Goal: Register for event/course

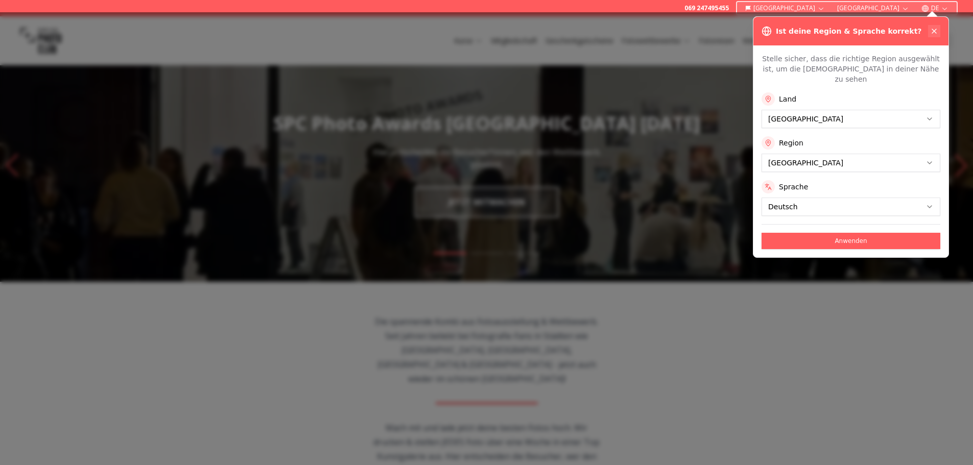
click at [932, 30] on icon at bounding box center [934, 31] width 8 height 8
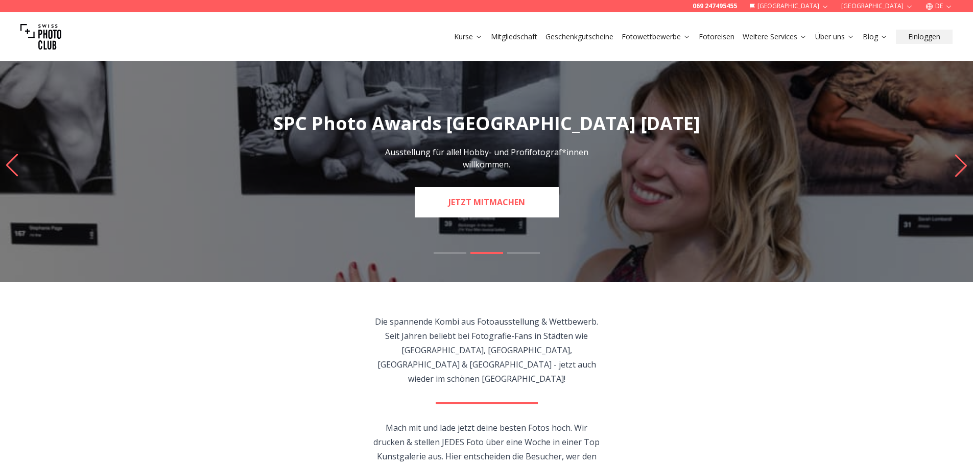
click at [500, 202] on link "JETZT MITMACHEN" at bounding box center [487, 202] width 144 height 31
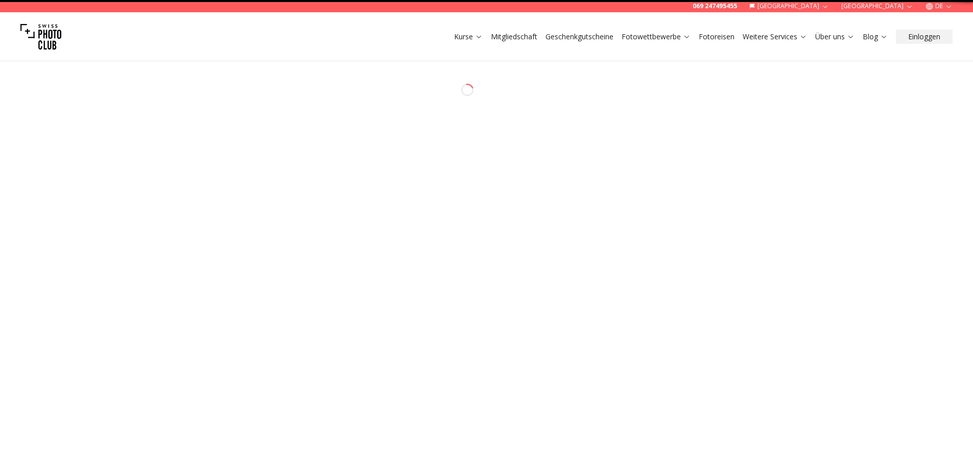
select select "*******"
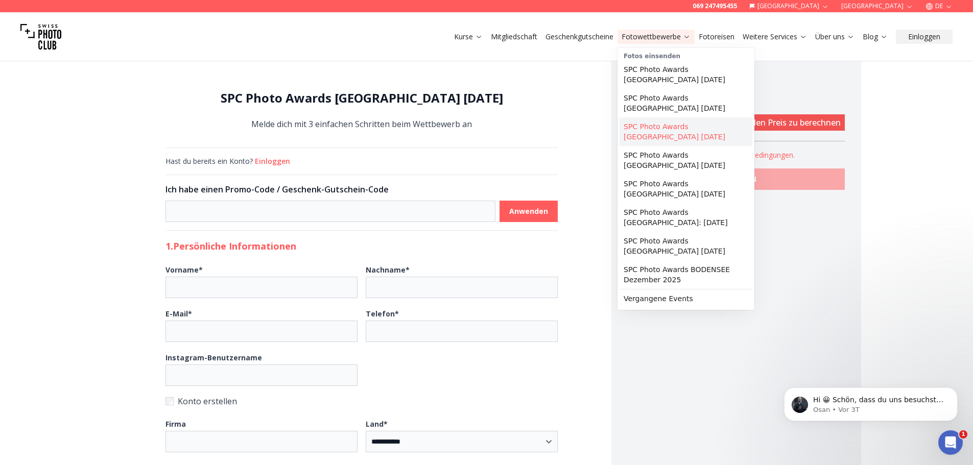
click at [673, 117] on link "SPC Photo Awards [GEOGRAPHIC_DATA] [DATE]" at bounding box center [685, 131] width 133 height 29
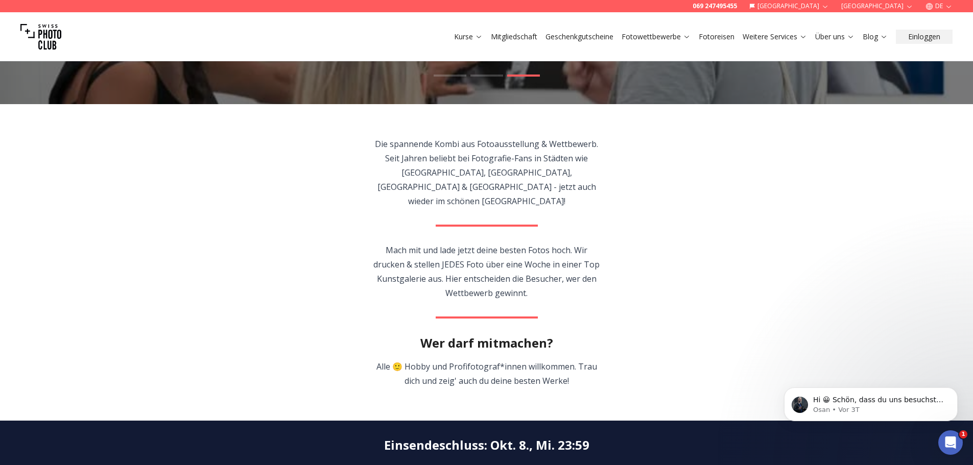
scroll to position [179, 0]
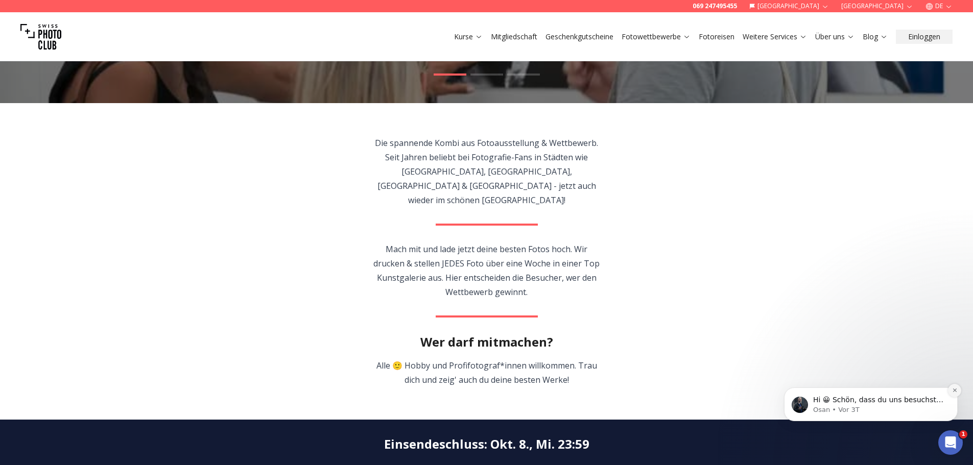
click at [955, 389] on icon "Dismiss notification" at bounding box center [955, 390] width 6 height 6
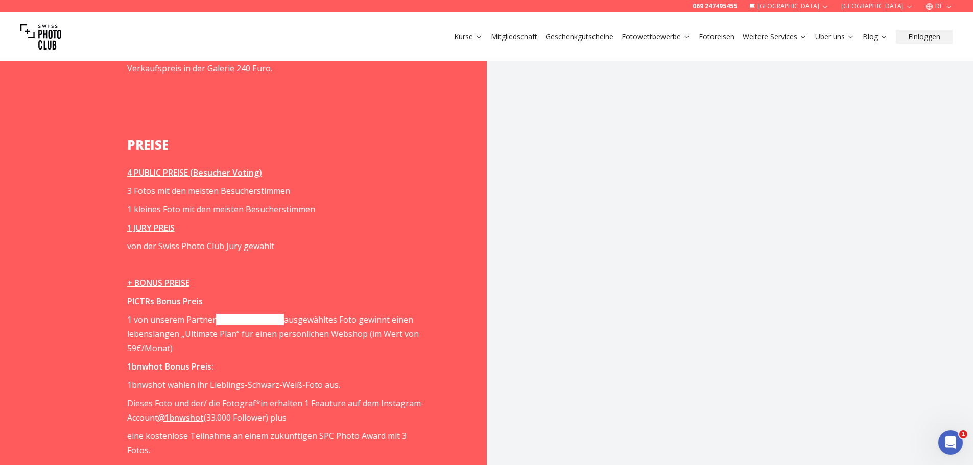
scroll to position [1289, 0]
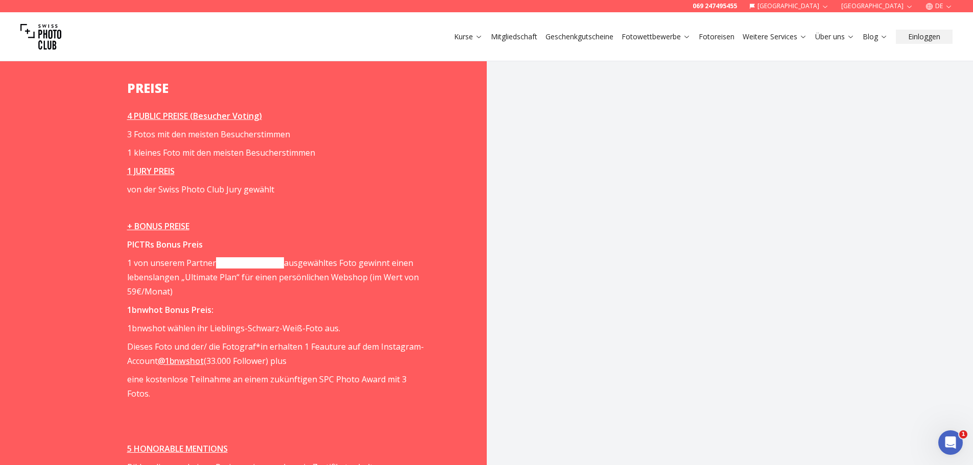
click at [278, 286] on span "Der Moment, wenn dein Werk in einer Galerie hängt und von hunderten Leuten betr…" at bounding box center [276, 57] width 299 height 1205
drag, startPoint x: 271, startPoint y: 248, endPoint x: 101, endPoint y: 254, distance: 170.6
click at [101, 254] on div "Wie wird es funktionieren? Der Moment, wenn dein Werk in einer Galerie hängt un…" at bounding box center [290, 43] width 392 height 1274
click at [370, 286] on span "Der Moment, wenn dein Werk in einer Galerie hängt und von hunderten Leuten betr…" at bounding box center [276, 57] width 299 height 1205
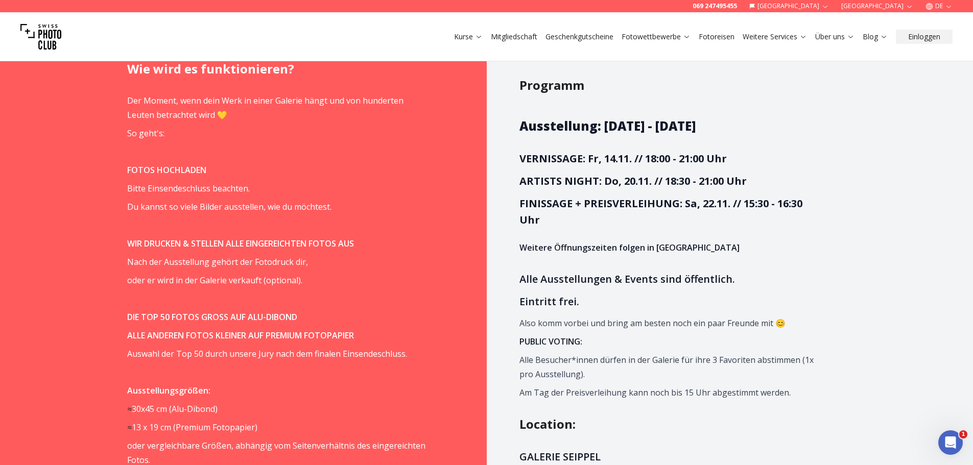
scroll to position [638, 0]
